Goal: Use online tool/utility: Utilize a website feature to perform a specific function

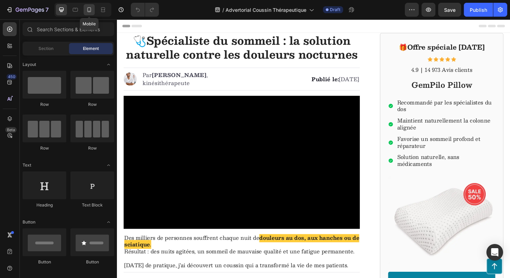
click at [91, 12] on icon at bounding box center [89, 9] width 7 height 7
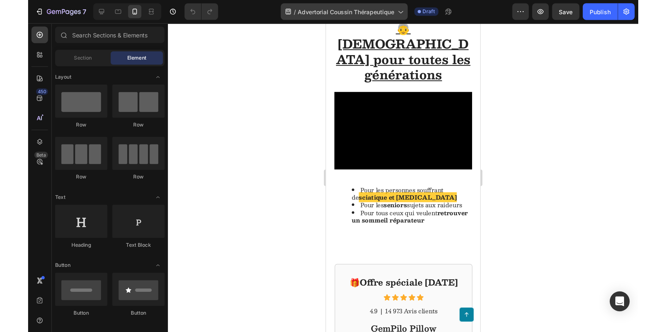
scroll to position [1143, 0]
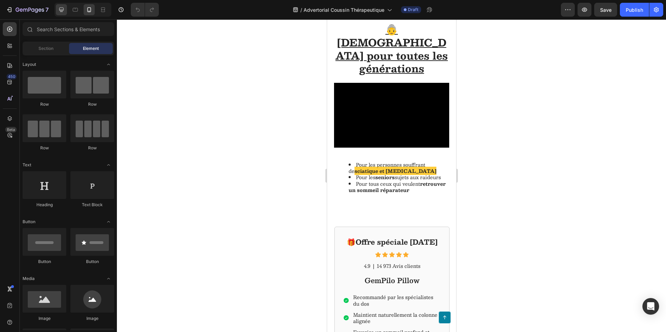
click at [61, 10] on icon at bounding box center [61, 10] width 5 height 5
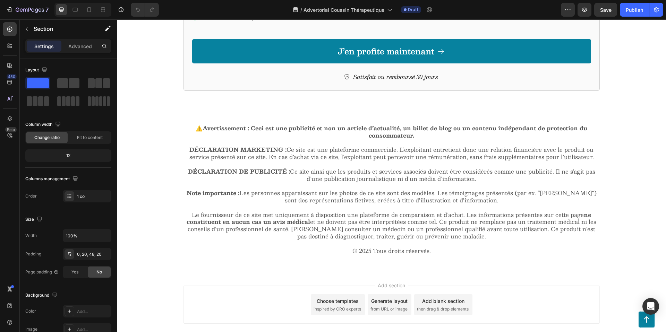
scroll to position [1754, 0]
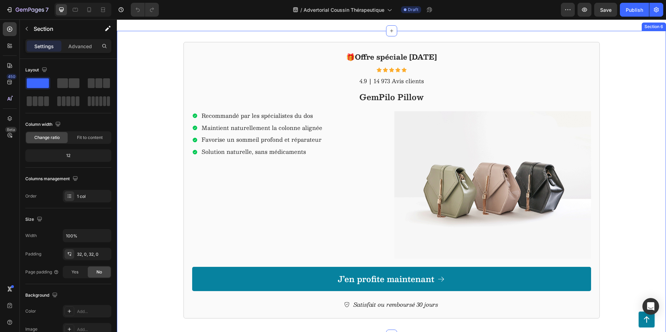
click at [164, 216] on div "🎁 Offre spéciale aujourd’hui Heading Icon Icon Icon Icon Icon Icon List 4.9 Tex…" at bounding box center [391, 183] width 549 height 282
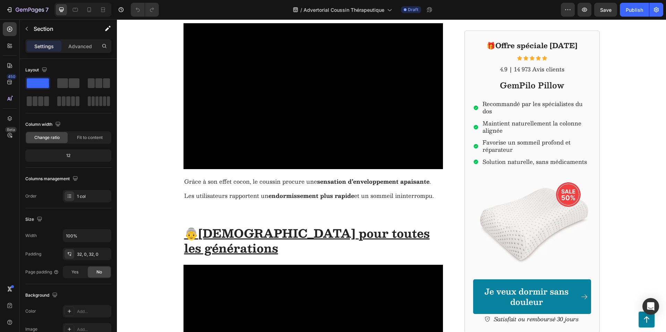
scroll to position [581, 0]
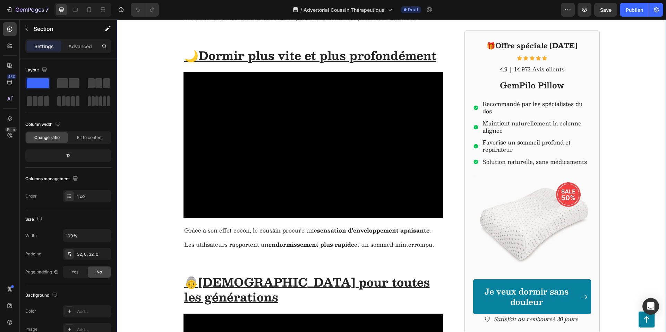
click at [150, 245] on div "❌ Pourquoi tant de gens dorment mal ? Heading Image La colonne vertébrale n’est…" at bounding box center [391, 144] width 535 height 765
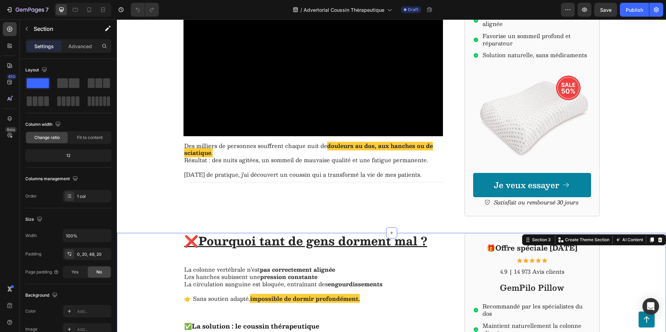
scroll to position [0, 0]
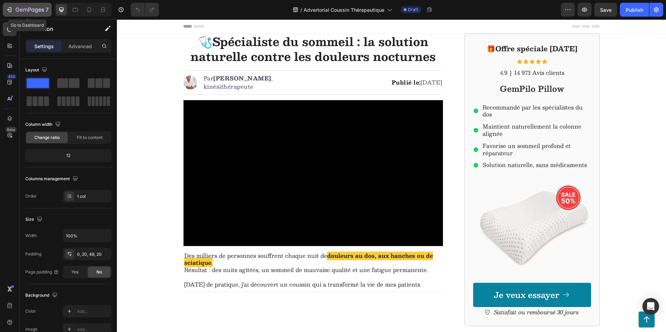
click at [9, 8] on icon "button" at bounding box center [9, 9] width 7 height 7
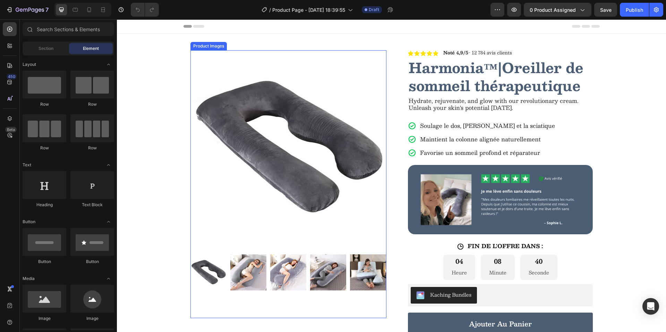
click at [306, 170] on img at bounding box center [288, 148] width 196 height 196
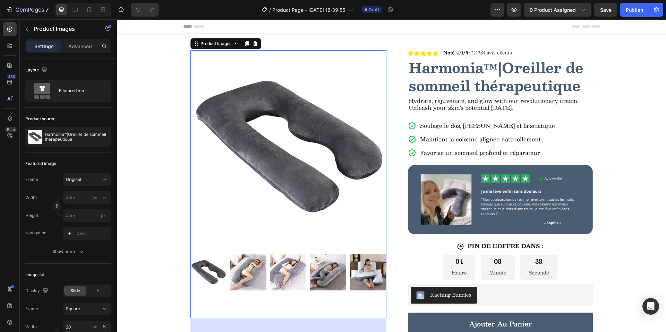
click at [257, 280] on img at bounding box center [248, 272] width 36 height 36
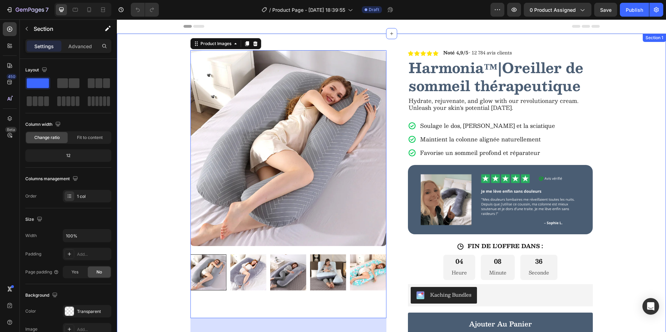
click at [132, 186] on div "Product Images 80 Row Icon Icon Icon Icon Icon Icon List Noté 4,9/5 - 12 784 av…" at bounding box center [391, 288] width 549 height 509
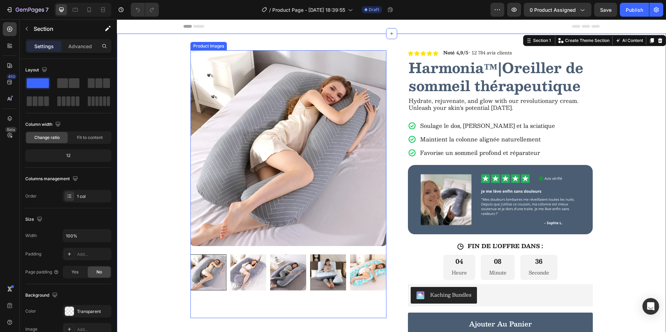
click at [247, 161] on img at bounding box center [288, 148] width 196 height 196
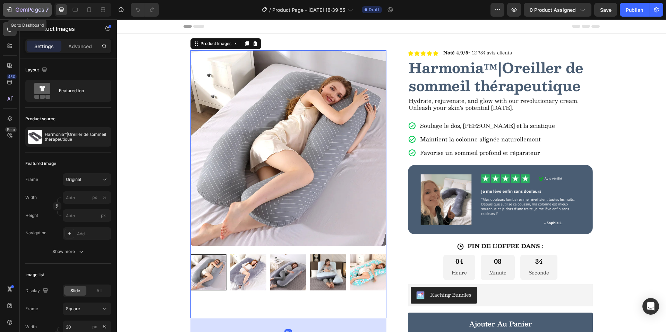
click at [12, 11] on icon "button" at bounding box center [9, 9] width 7 height 7
